Goal: Task Accomplishment & Management: Complete application form

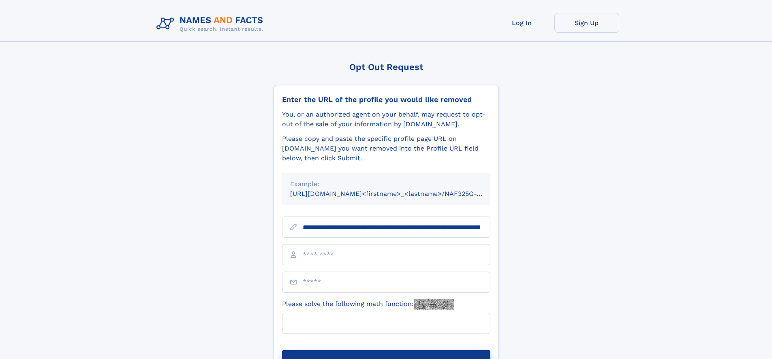
scroll to position [0, 80]
type input "**********"
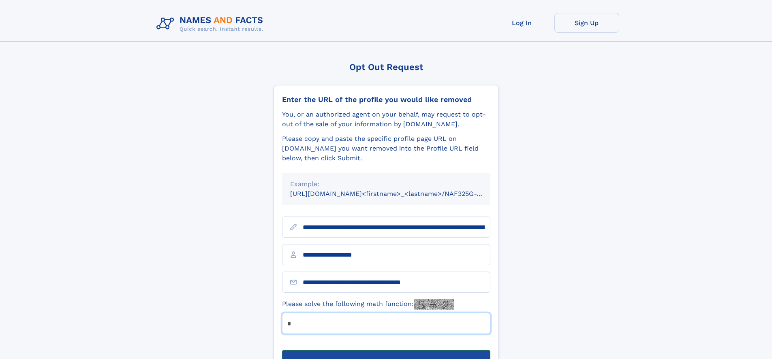
type input "*"
click at [386, 350] on button "Submit Opt Out Request" at bounding box center [386, 363] width 208 height 26
